Goal: Entertainment & Leisure: Consume media (video, audio)

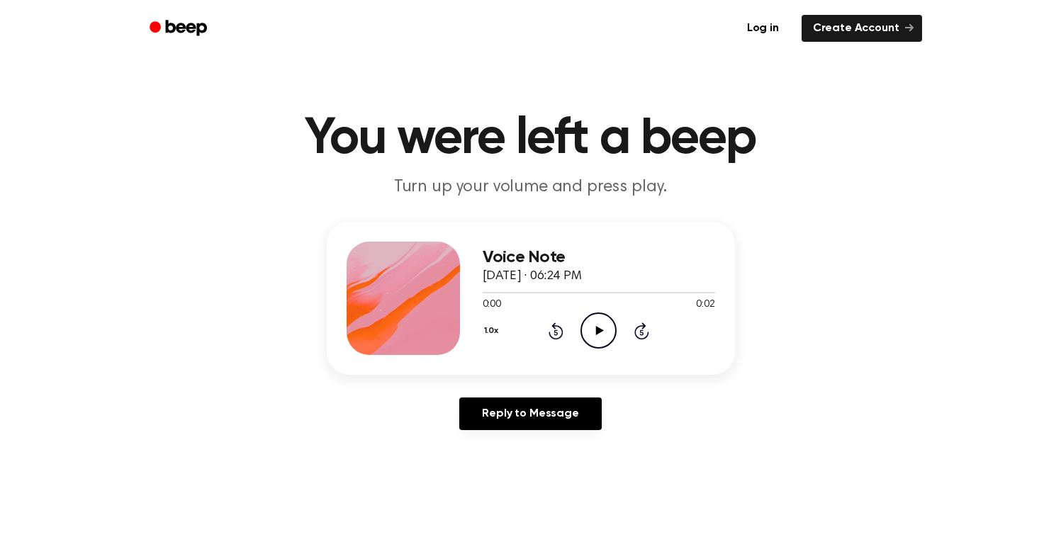
click at [600, 316] on icon "Play Audio" at bounding box center [598, 330] width 36 height 36
click at [596, 337] on icon "Play Audio" at bounding box center [598, 330] width 36 height 36
click at [580, 346] on div "1.0x Rewind 5 seconds Play Audio Skip 5 seconds" at bounding box center [599, 330] width 232 height 36
click at [587, 342] on icon "Play Audio" at bounding box center [598, 330] width 36 height 36
